Goal: Task Accomplishment & Management: Use online tool/utility

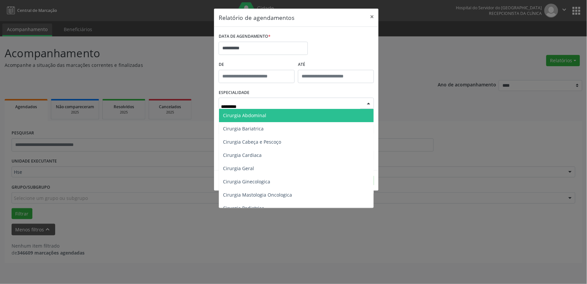
type input "**********"
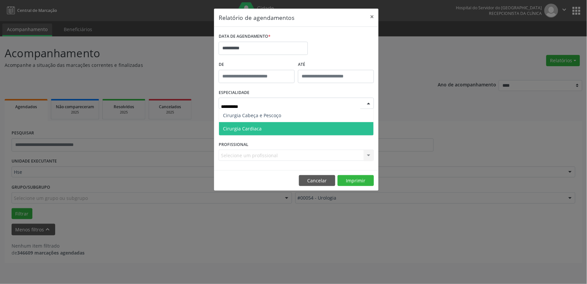
click at [236, 131] on span "Cirurgia Cardiaca" at bounding box center [242, 128] width 39 height 6
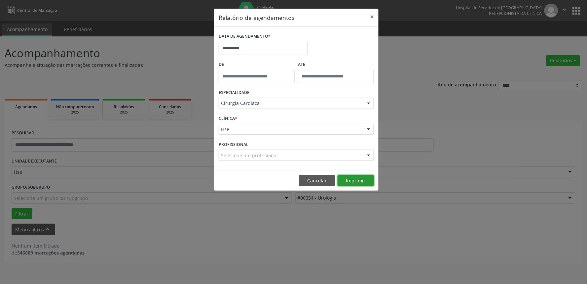
click at [354, 175] on button "Imprimir" at bounding box center [356, 180] width 36 height 11
click at [312, 180] on button "Cancelar" at bounding box center [317, 180] width 36 height 11
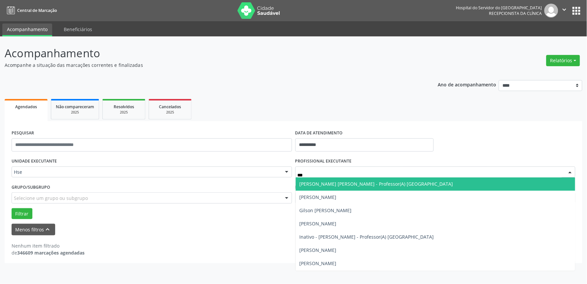
type input "****"
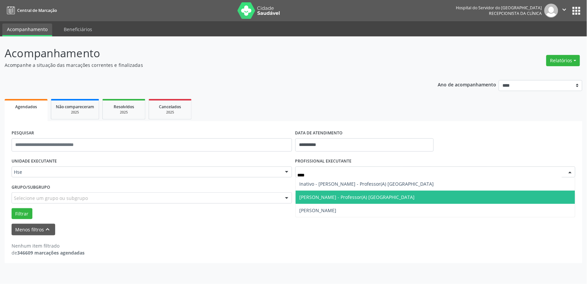
click at [355, 196] on span "[PERSON_NAME] - Professor(A) [GEOGRAPHIC_DATA]" at bounding box center [357, 197] width 115 height 6
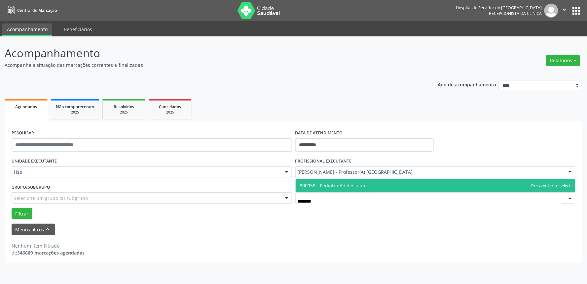
click at [310, 202] on input "********" at bounding box center [430, 200] width 265 height 13
click at [322, 201] on input "********" at bounding box center [430, 200] width 265 height 13
type input "*******"
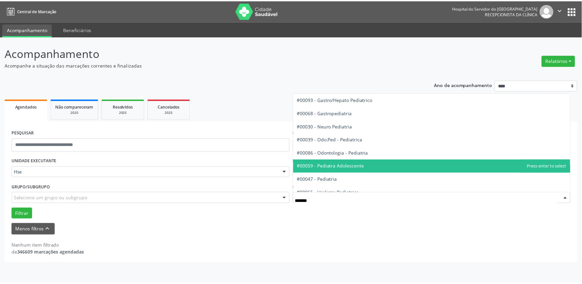
scroll to position [20, 0]
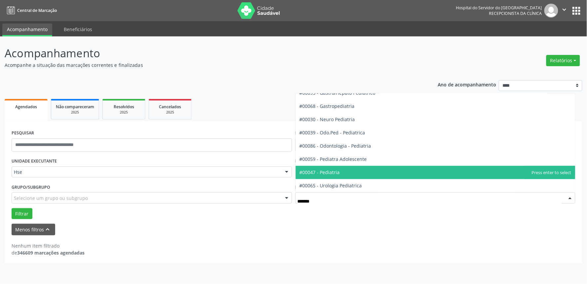
click at [343, 170] on span "#00047 - Pediatria" at bounding box center [436, 172] width 280 height 13
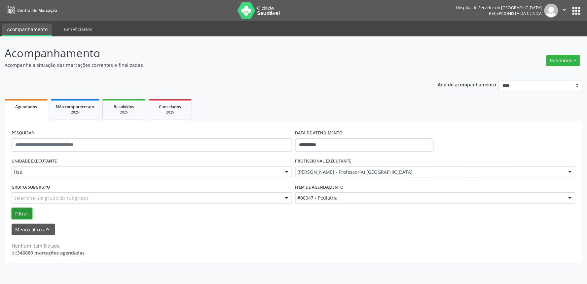
click at [20, 213] on button "Filtrar" at bounding box center [22, 213] width 21 height 11
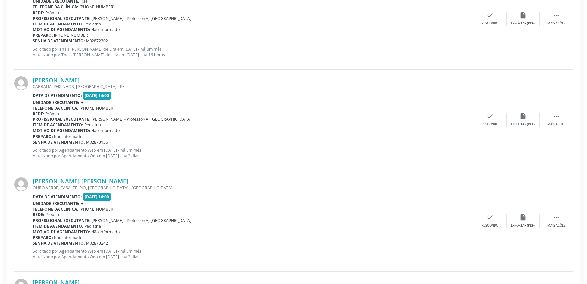
scroll to position [293, 0]
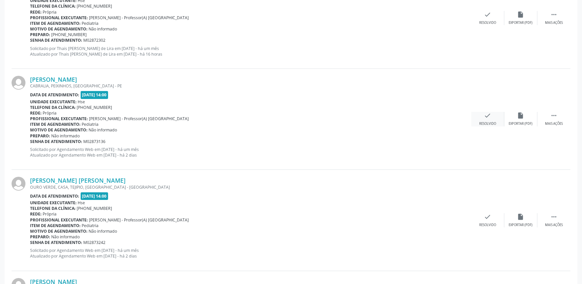
click at [487, 116] on icon "check" at bounding box center [487, 115] width 7 height 7
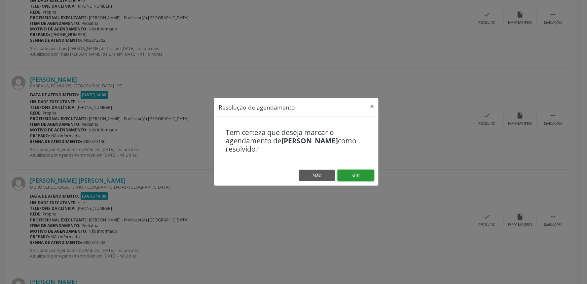
click at [354, 176] on button "Sim" at bounding box center [356, 175] width 36 height 11
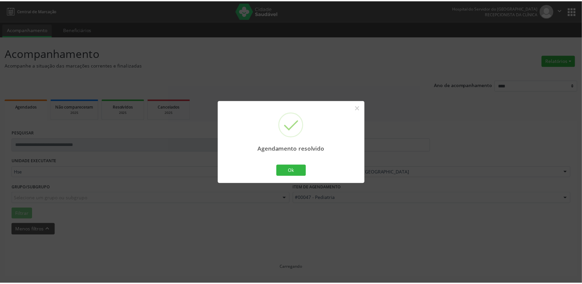
scroll to position [0, 0]
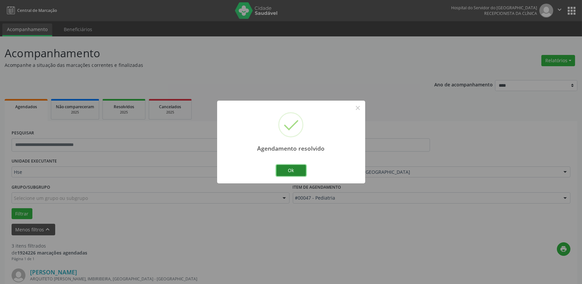
click at [291, 165] on button "Ok" at bounding box center [291, 170] width 30 height 11
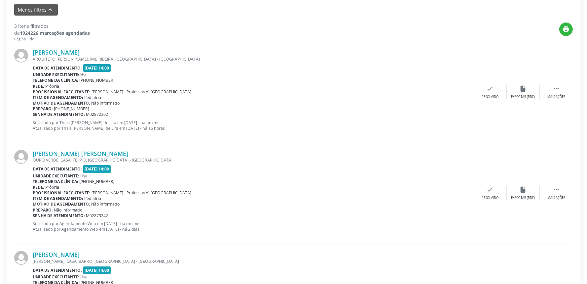
scroll to position [220, 0]
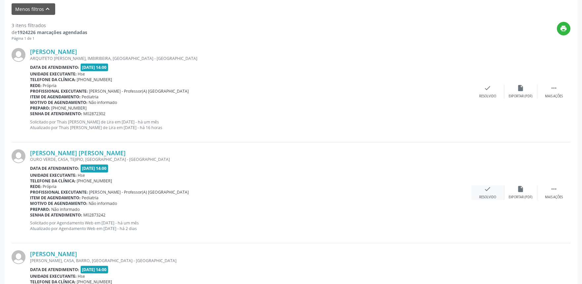
click at [487, 190] on icon "check" at bounding box center [487, 188] width 7 height 7
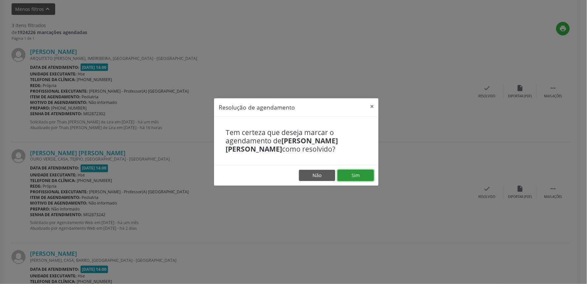
click at [361, 174] on button "Sim" at bounding box center [356, 175] width 36 height 11
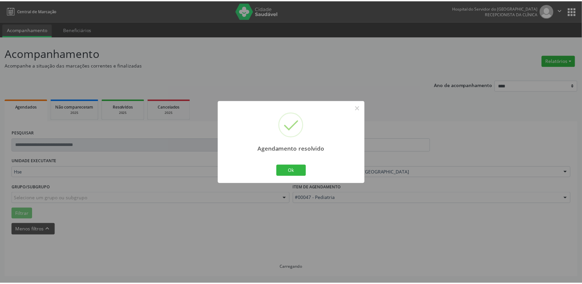
scroll to position [0, 0]
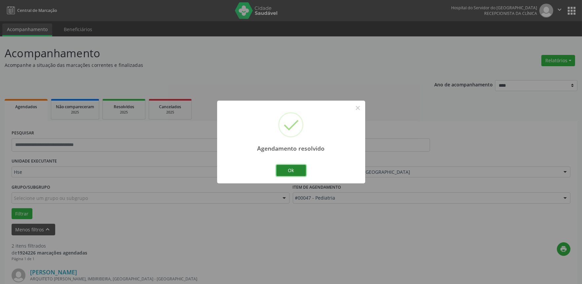
click at [281, 169] on button "Ok" at bounding box center [291, 170] width 30 height 11
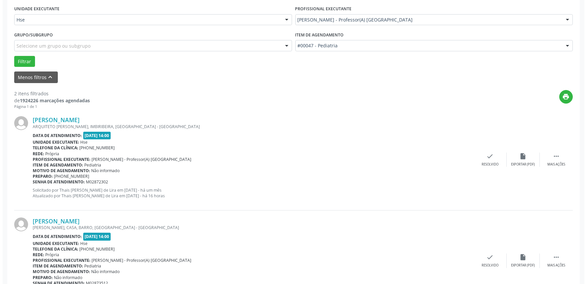
scroll to position [183, 0]
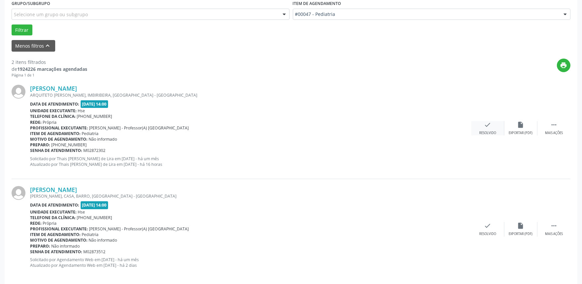
click at [490, 123] on icon "check" at bounding box center [487, 124] width 7 height 7
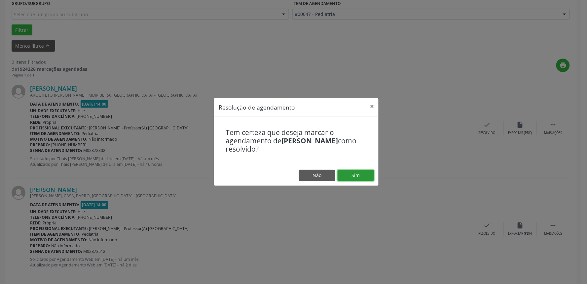
click at [357, 171] on button "Sim" at bounding box center [356, 175] width 36 height 11
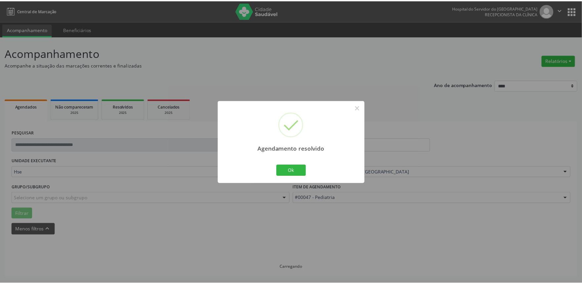
scroll to position [0, 0]
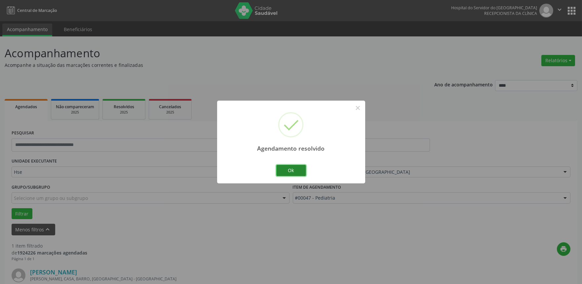
click at [293, 167] on button "Ok" at bounding box center [291, 170] width 30 height 11
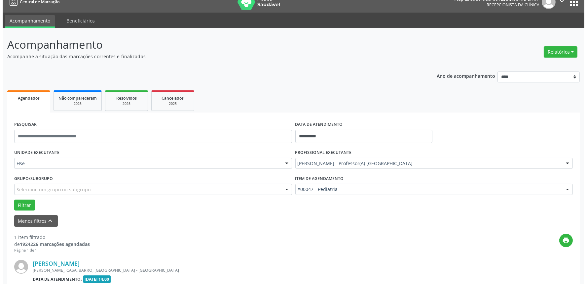
scroll to position [89, 0]
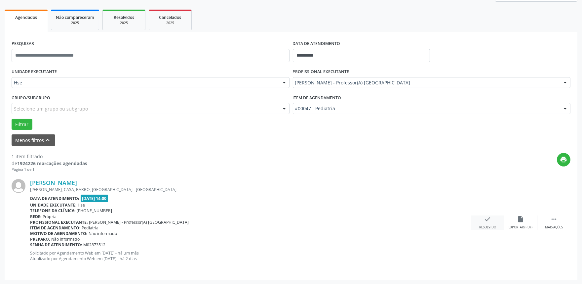
click at [487, 219] on icon "check" at bounding box center [487, 218] width 7 height 7
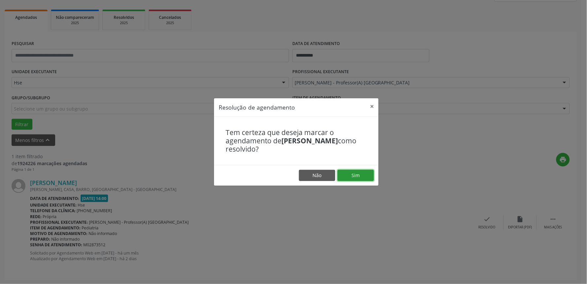
click at [365, 172] on button "Sim" at bounding box center [356, 175] width 36 height 11
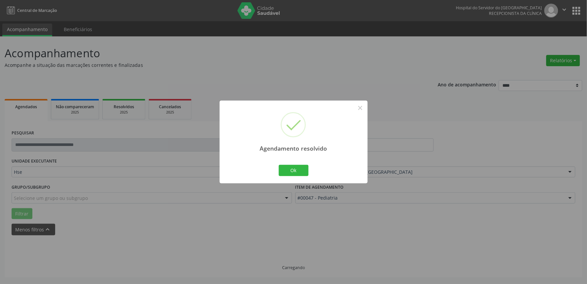
scroll to position [0, 0]
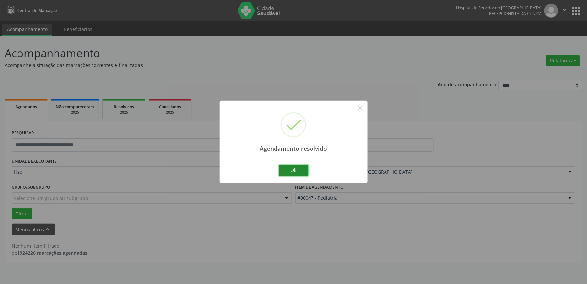
click at [292, 172] on button "Ok" at bounding box center [294, 170] width 30 height 11
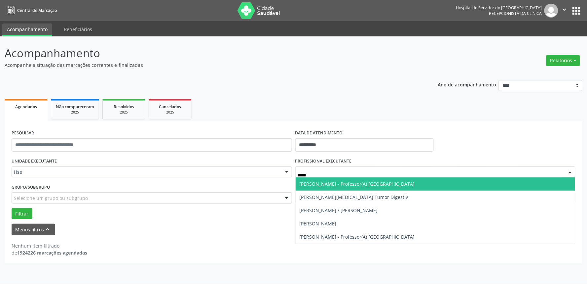
type input "******"
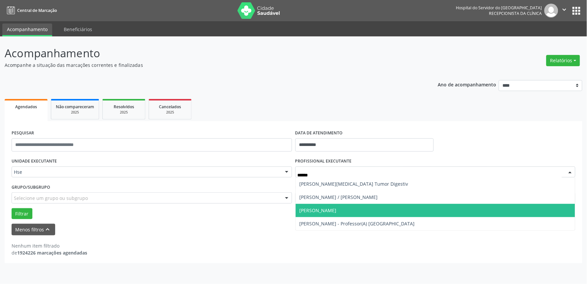
click at [337, 210] on span "[PERSON_NAME]" at bounding box center [318, 210] width 37 height 6
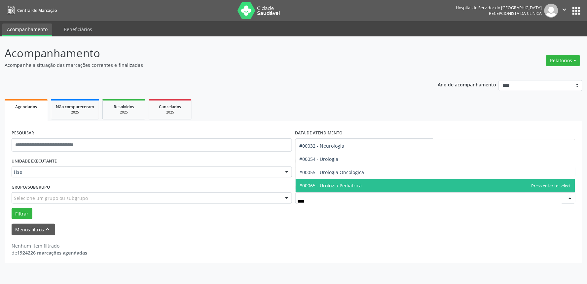
type input "*****"
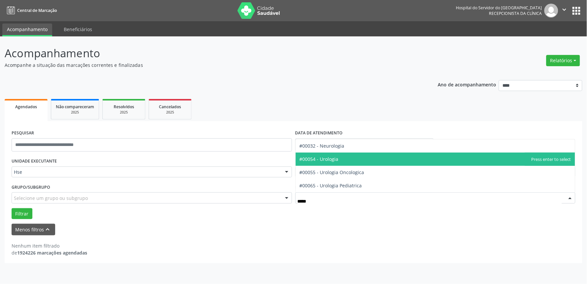
click at [329, 156] on span "#00054 - Urologia" at bounding box center [319, 159] width 39 height 6
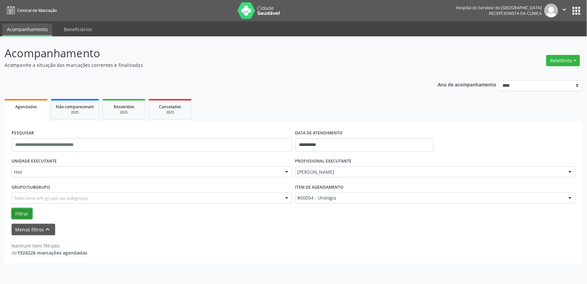
click at [24, 208] on button "Filtrar" at bounding box center [22, 213] width 21 height 11
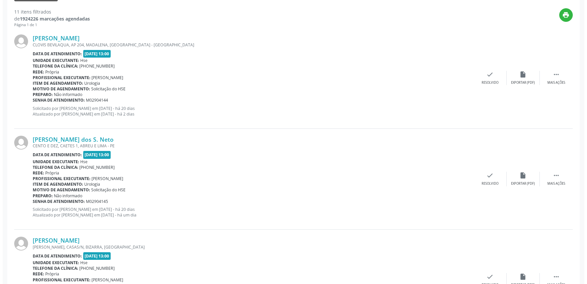
scroll to position [257, 0]
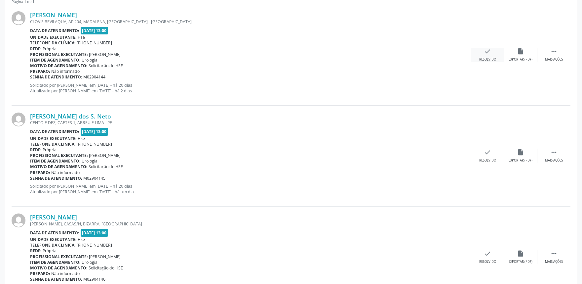
click at [489, 52] on icon "check" at bounding box center [487, 51] width 7 height 7
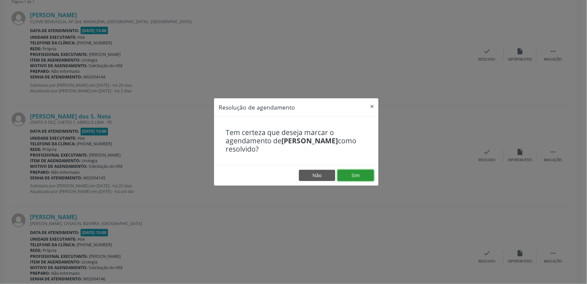
click at [355, 174] on button "Sim" at bounding box center [356, 175] width 36 height 11
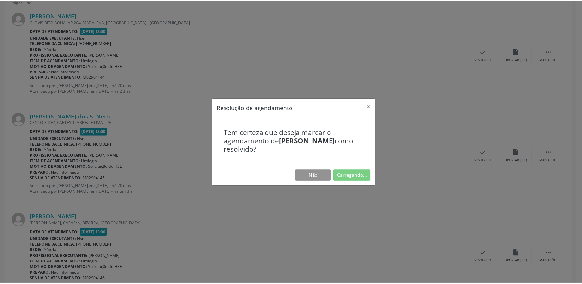
scroll to position [0, 0]
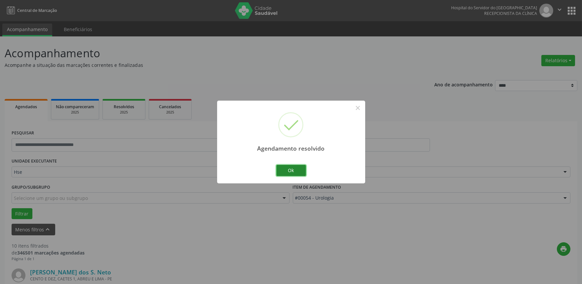
click at [292, 167] on button "Ok" at bounding box center [291, 170] width 30 height 11
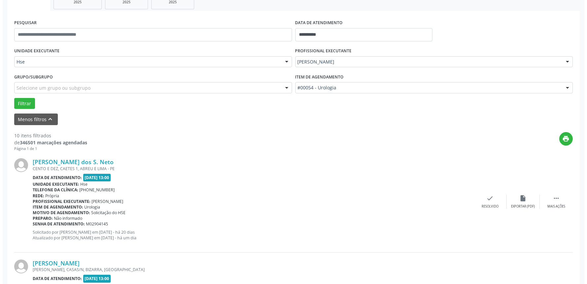
scroll to position [147, 0]
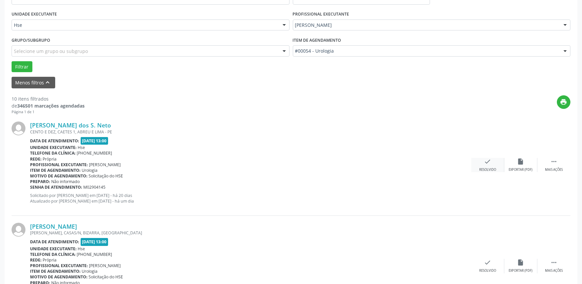
click at [483, 161] on div "check Resolvido" at bounding box center [487, 165] width 33 height 14
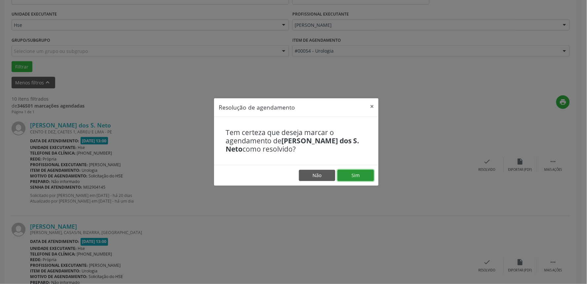
click at [353, 175] on button "Sim" at bounding box center [356, 175] width 36 height 11
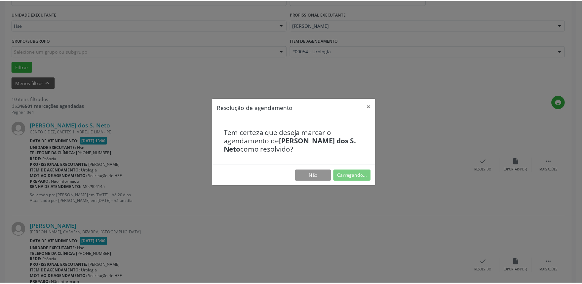
scroll to position [0, 0]
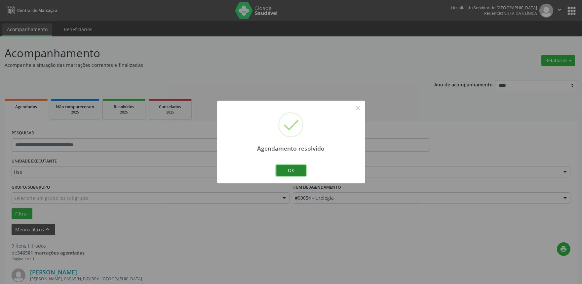
click at [289, 169] on button "Ok" at bounding box center [291, 170] width 30 height 11
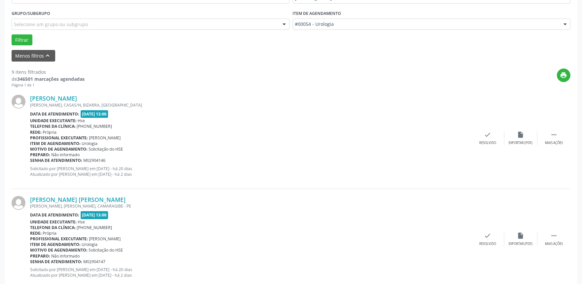
scroll to position [183, 0]
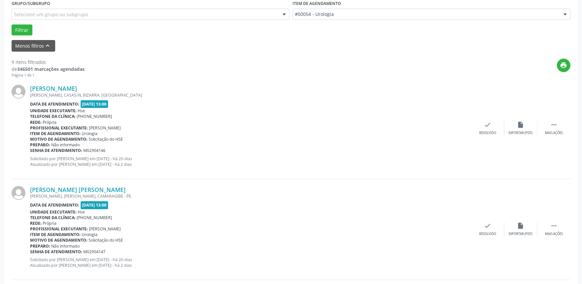
click at [550, 120] on div "[PERSON_NAME] [PERSON_NAME], CASAS/N, [GEOGRAPHIC_DATA], [GEOGRAPHIC_DATA] Data…" at bounding box center [291, 128] width 559 height 101
click at [550, 122] on icon "" at bounding box center [553, 124] width 7 height 7
click at [516, 126] on div "alarm_off Não compareceu" at bounding box center [520, 128] width 33 height 14
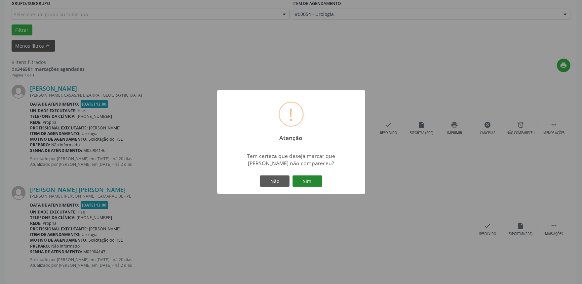
click at [309, 182] on button "Sim" at bounding box center [307, 180] width 30 height 11
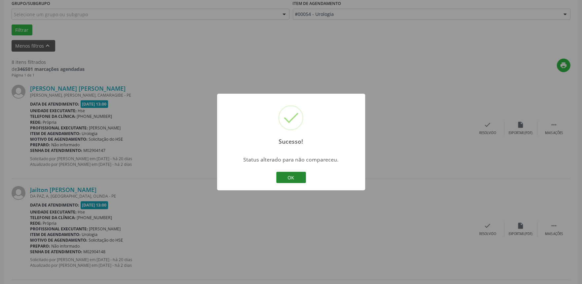
click at [287, 175] on button "OK" at bounding box center [291, 176] width 30 height 11
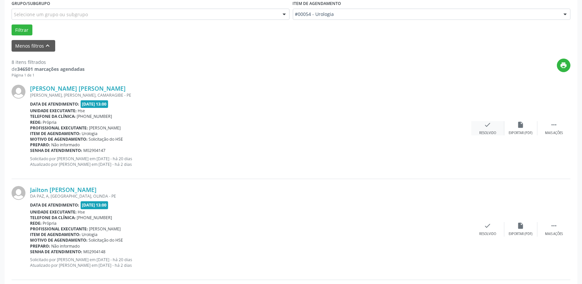
click at [490, 124] on icon "check" at bounding box center [487, 124] width 7 height 7
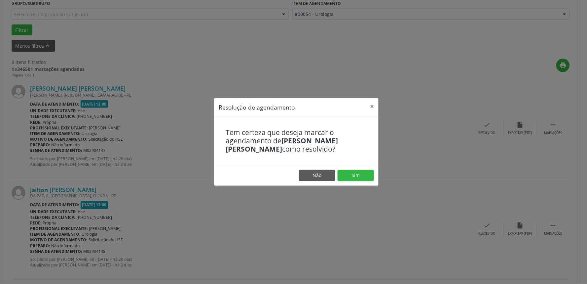
click at [351, 169] on footer "Não Sim" at bounding box center [296, 175] width 165 height 21
click at [351, 173] on button "Sim" at bounding box center [356, 175] width 36 height 11
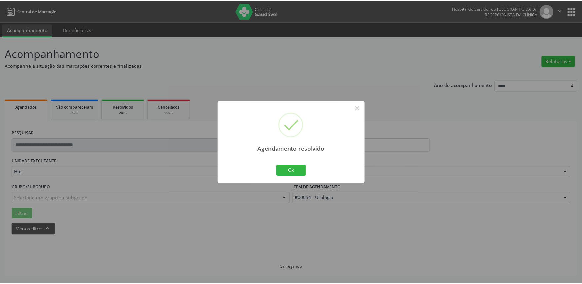
scroll to position [0, 0]
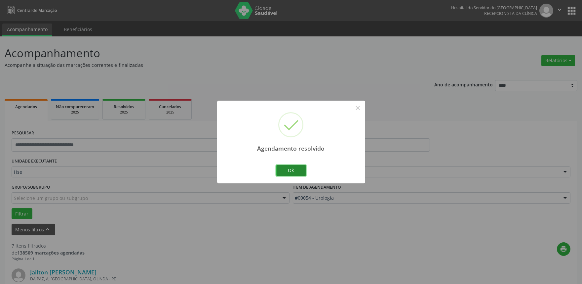
click at [295, 170] on button "Ok" at bounding box center [291, 170] width 30 height 11
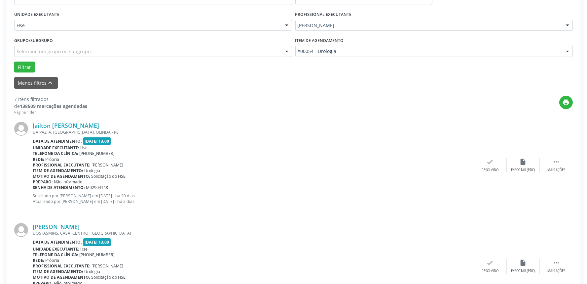
scroll to position [147, 0]
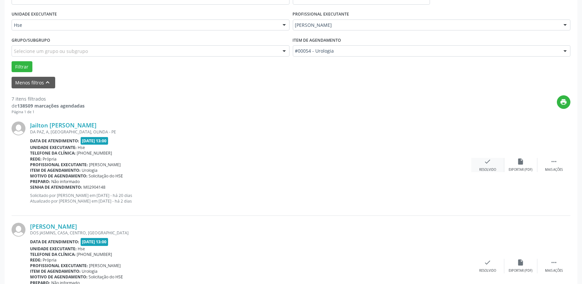
click at [479, 163] on div "check Resolvido" at bounding box center [487, 165] width 33 height 14
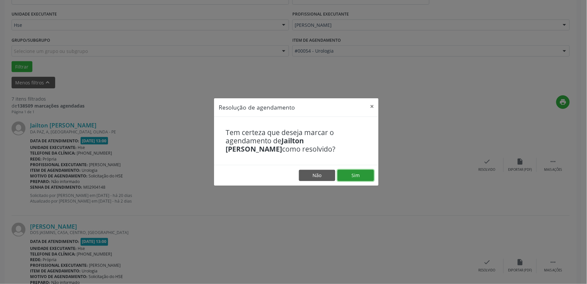
click at [355, 172] on button "Sim" at bounding box center [356, 175] width 36 height 11
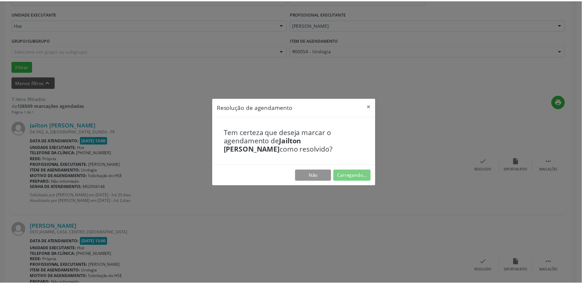
scroll to position [0, 0]
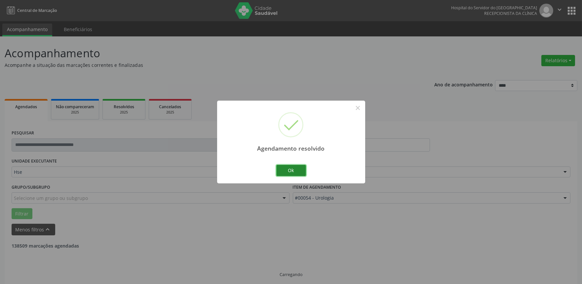
click at [295, 171] on button "Ok" at bounding box center [291, 170] width 30 height 11
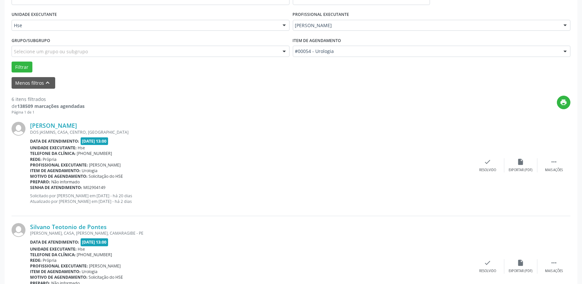
scroll to position [147, 0]
click at [560, 163] on div " Mais ações" at bounding box center [553, 165] width 33 height 14
click at [513, 166] on div "alarm_off Não compareceu" at bounding box center [520, 165] width 33 height 14
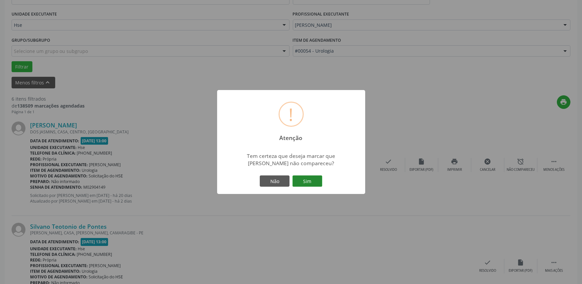
click at [311, 177] on button "Sim" at bounding box center [307, 180] width 30 height 11
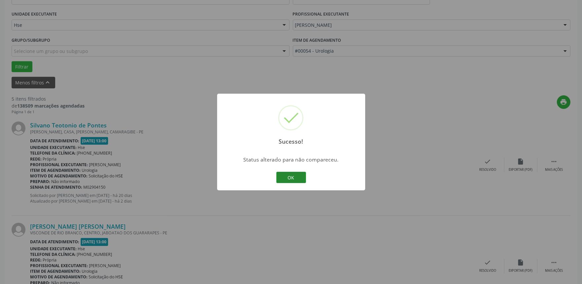
click at [289, 177] on button "OK" at bounding box center [291, 176] width 30 height 11
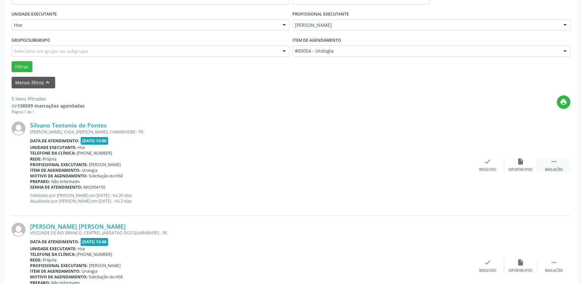
click at [552, 161] on icon "" at bounding box center [553, 161] width 7 height 7
click at [514, 166] on div "alarm_off Não compareceu" at bounding box center [520, 165] width 33 height 14
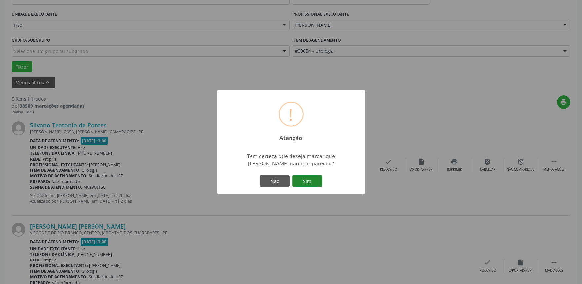
click at [306, 181] on button "Sim" at bounding box center [307, 180] width 30 height 11
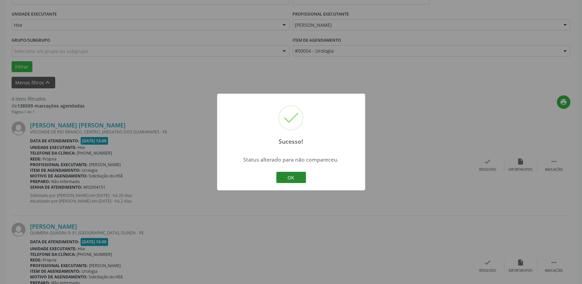
click at [300, 180] on button "OK" at bounding box center [291, 176] width 30 height 11
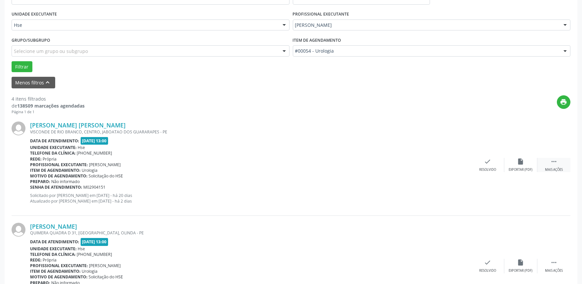
click at [555, 160] on icon "" at bounding box center [553, 161] width 7 height 7
click at [522, 162] on icon "alarm_off" at bounding box center [520, 161] width 7 height 7
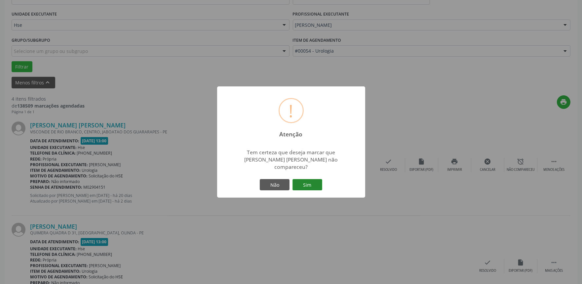
click at [307, 180] on button "Sim" at bounding box center [307, 184] width 30 height 11
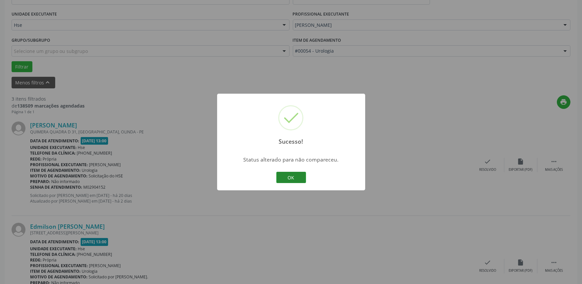
click at [289, 179] on button "OK" at bounding box center [291, 176] width 30 height 11
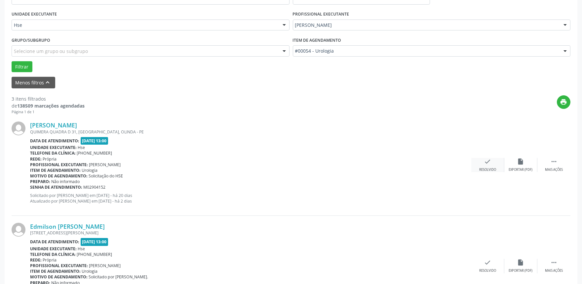
click at [491, 160] on icon "check" at bounding box center [487, 161] width 7 height 7
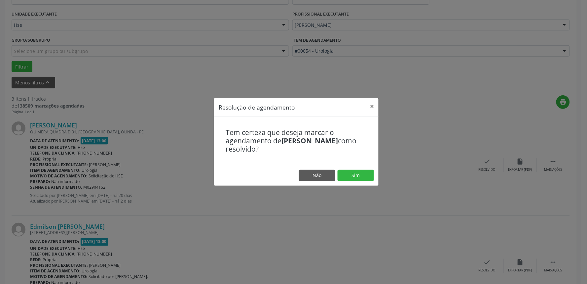
click at [365, 168] on footer "Não Sim" at bounding box center [296, 175] width 165 height 21
click at [365, 172] on button "Sim" at bounding box center [356, 175] width 36 height 11
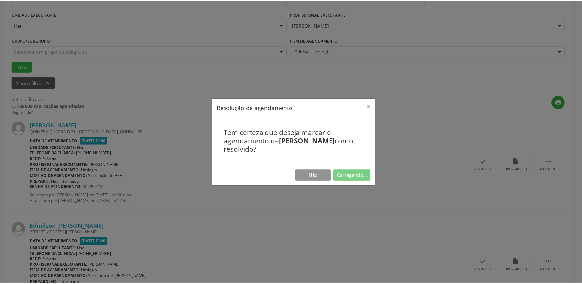
scroll to position [0, 0]
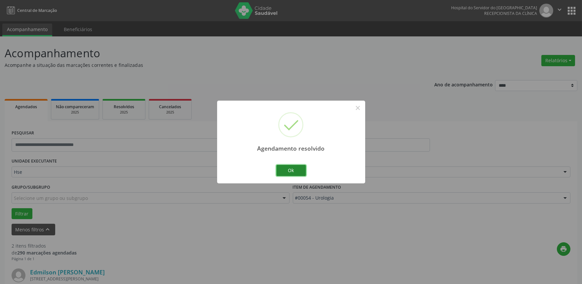
click at [288, 168] on button "Ok" at bounding box center [291, 170] width 30 height 11
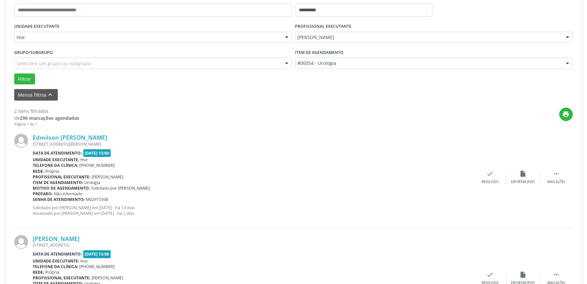
scroll to position [147, 0]
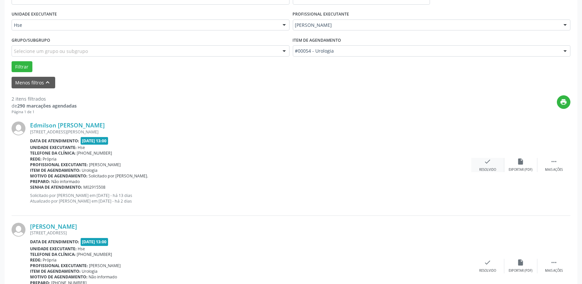
click at [480, 163] on div "check Resolvido" at bounding box center [487, 165] width 33 height 14
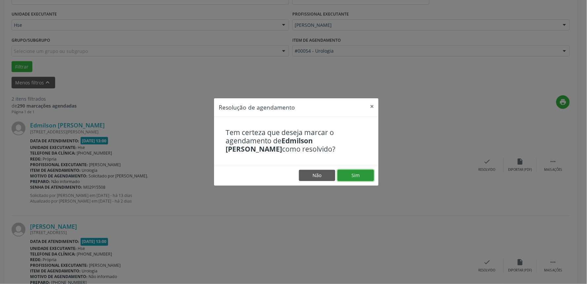
click at [356, 176] on button "Sim" at bounding box center [356, 175] width 36 height 11
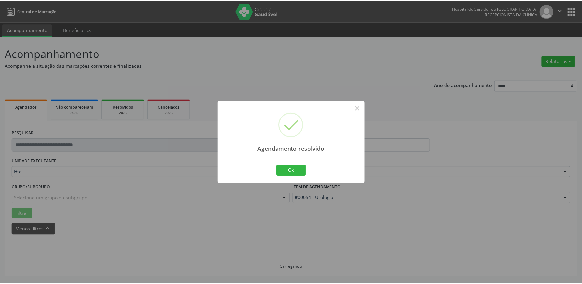
scroll to position [0, 0]
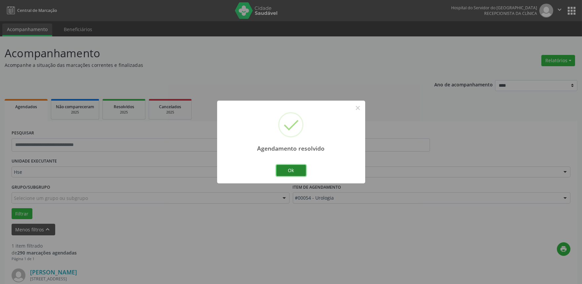
click at [291, 171] on button "Ok" at bounding box center [291, 170] width 30 height 11
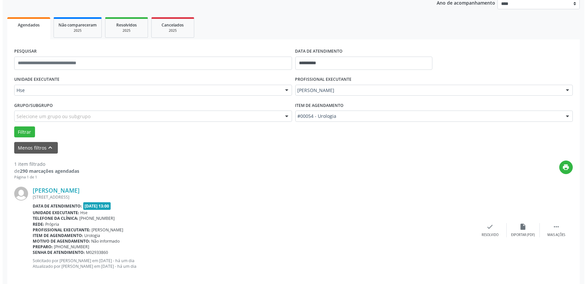
scroll to position [89, 0]
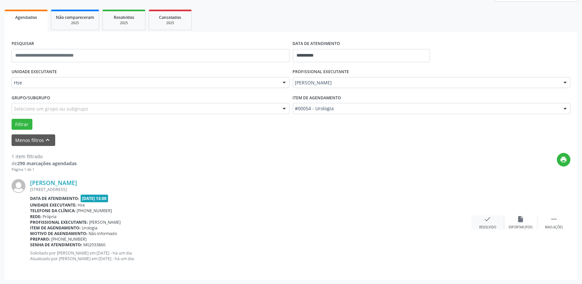
click at [484, 219] on icon "check" at bounding box center [487, 218] width 7 height 7
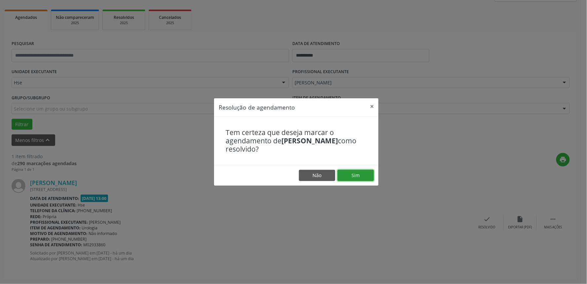
click at [361, 177] on button "Sim" at bounding box center [356, 175] width 36 height 11
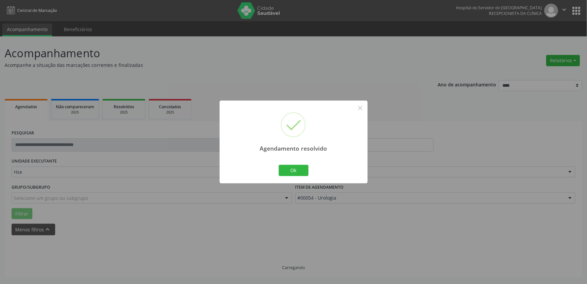
scroll to position [0, 0]
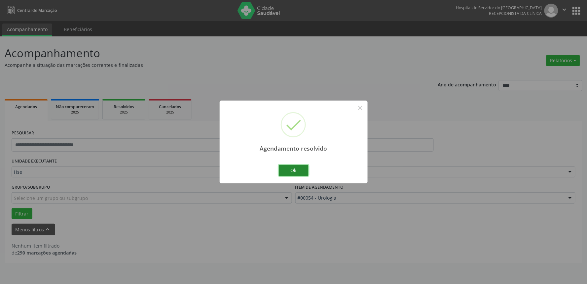
click at [292, 169] on button "Ok" at bounding box center [294, 170] width 30 height 11
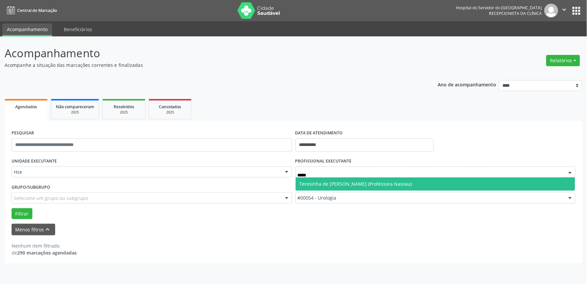
type input "******"
click at [346, 185] on span "Teresinha de [PERSON_NAME] (Professora Nassau)" at bounding box center [356, 183] width 113 height 6
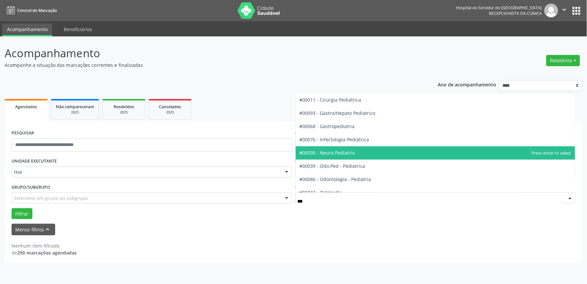
type input "****"
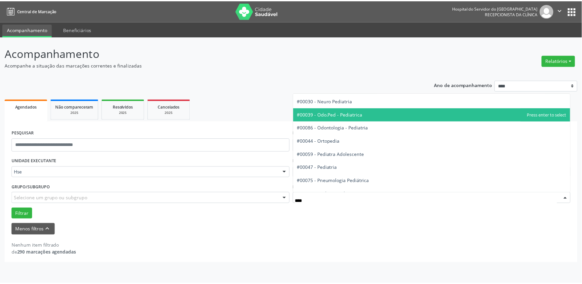
scroll to position [60, 0]
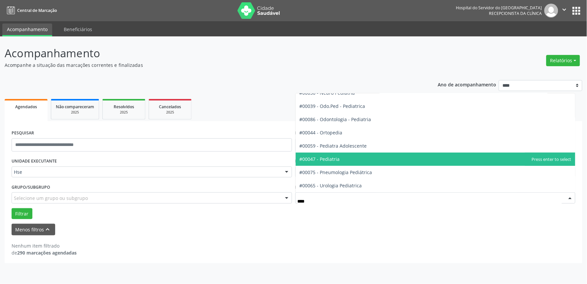
click at [356, 157] on span "#00047 - Pediatria" at bounding box center [436, 158] width 280 height 13
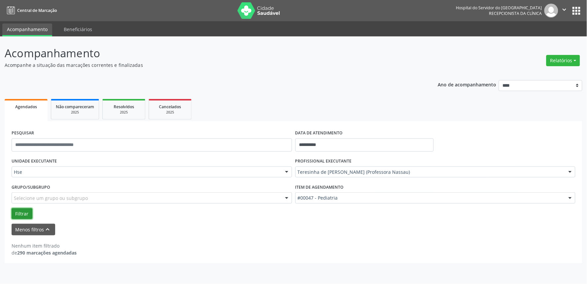
click at [22, 212] on button "Filtrar" at bounding box center [22, 213] width 21 height 11
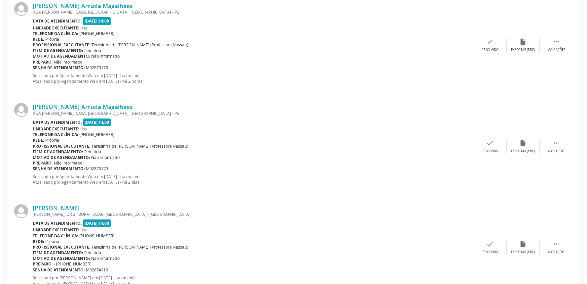
scroll to position [392, 0]
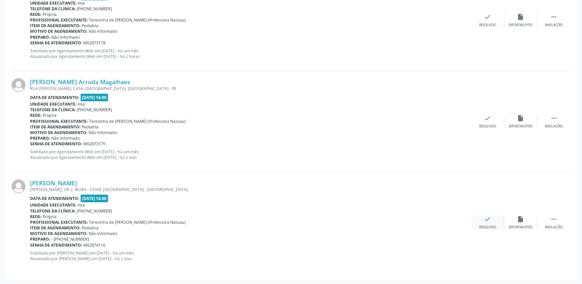
click at [483, 222] on div "check Resolvido" at bounding box center [487, 222] width 33 height 14
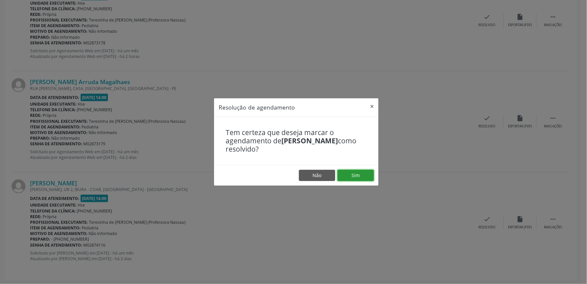
click at [361, 176] on button "Sim" at bounding box center [356, 175] width 36 height 11
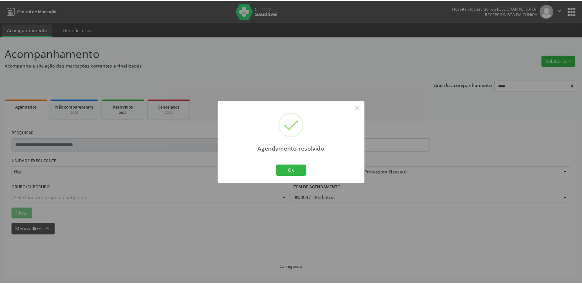
scroll to position [0, 0]
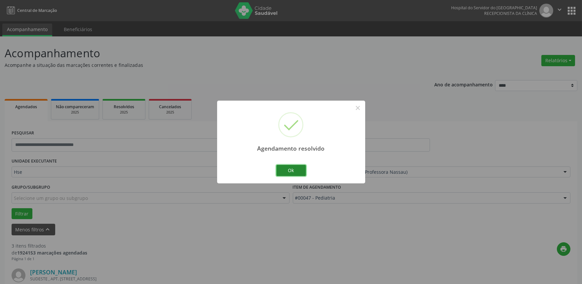
click at [290, 172] on button "Ok" at bounding box center [291, 170] width 30 height 11
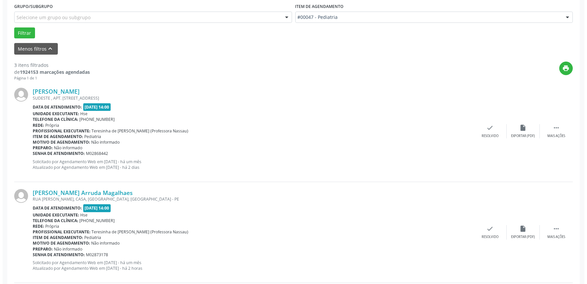
scroll to position [183, 0]
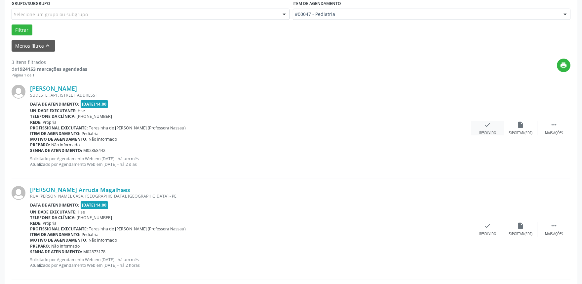
click at [490, 124] on icon "check" at bounding box center [487, 124] width 7 height 7
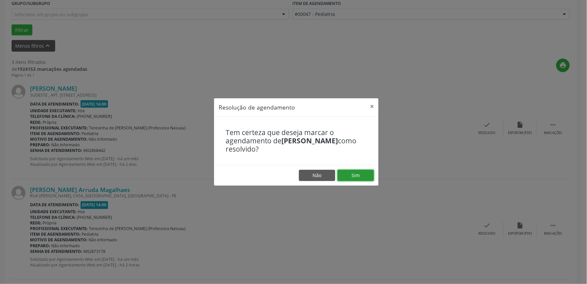
click at [359, 175] on button "Sim" at bounding box center [356, 175] width 36 height 11
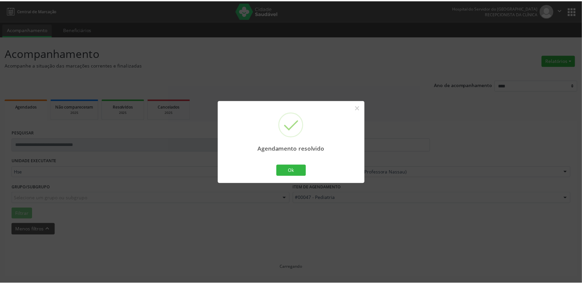
scroll to position [0, 0]
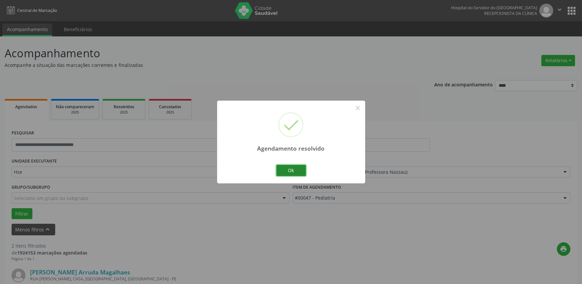
click at [295, 169] on button "Ok" at bounding box center [291, 170] width 30 height 11
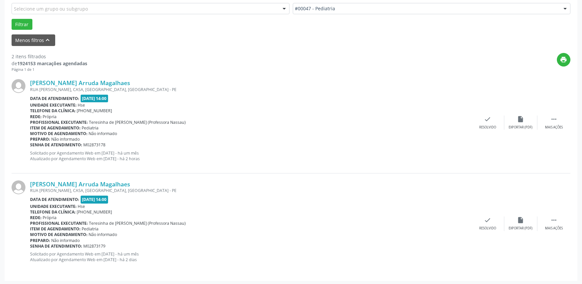
scroll to position [190, 0]
click at [554, 119] on icon "" at bounding box center [553, 117] width 7 height 7
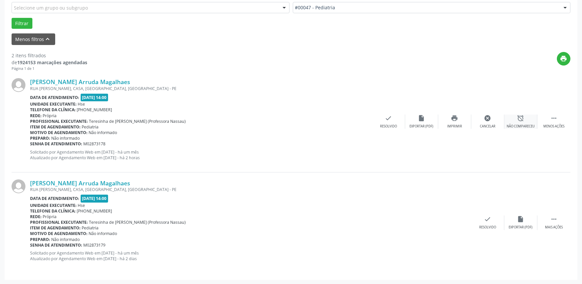
click at [517, 118] on icon "alarm_off" at bounding box center [520, 117] width 7 height 7
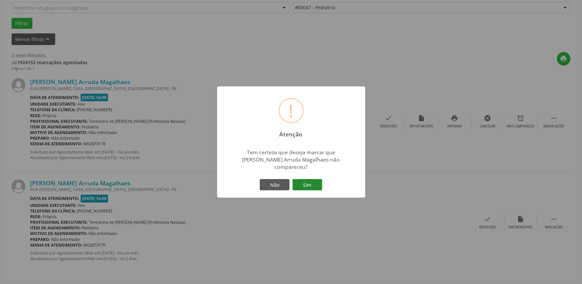
click at [306, 179] on button "Sim" at bounding box center [307, 184] width 30 height 11
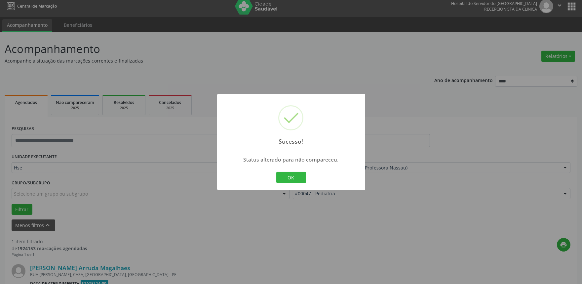
scroll to position [89, 0]
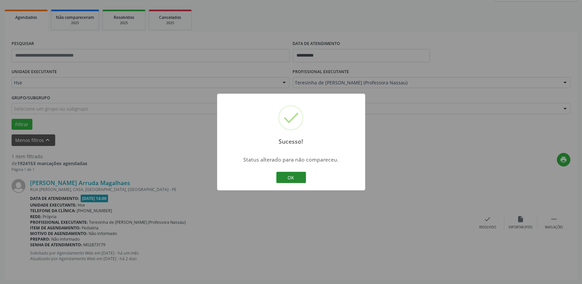
click at [292, 176] on button "OK" at bounding box center [291, 176] width 30 height 11
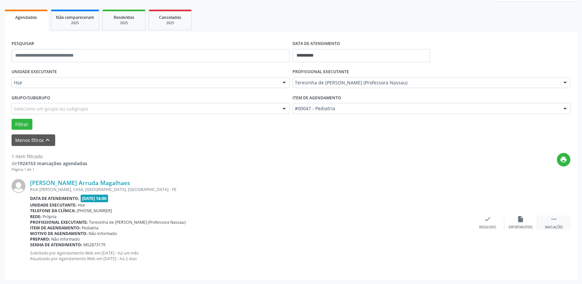
click at [555, 220] on icon "" at bounding box center [553, 218] width 7 height 7
click at [520, 222] on icon "alarm_off" at bounding box center [520, 218] width 7 height 7
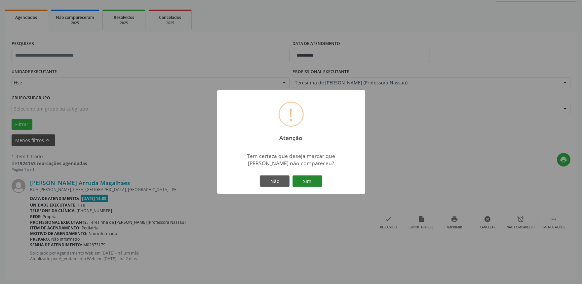
click at [314, 184] on button "Sim" at bounding box center [307, 180] width 30 height 11
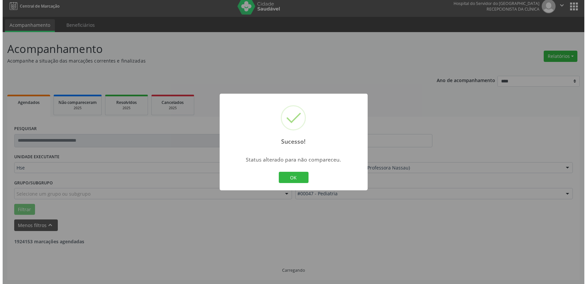
scroll to position [0, 0]
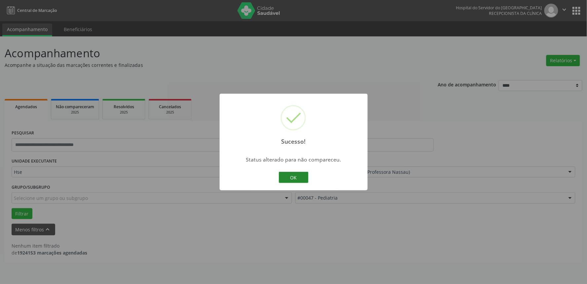
click at [286, 172] on button "OK" at bounding box center [294, 176] width 30 height 11
